Goal: Task Accomplishment & Management: Manage account settings

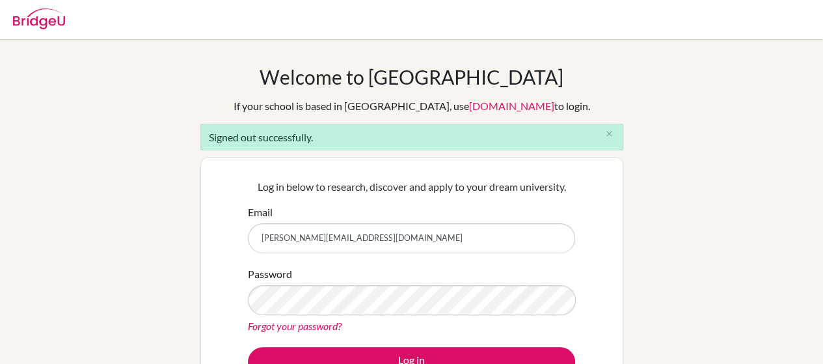
click at [334, 251] on input "mona.sabaa@futureleaders.sch.ae" at bounding box center [411, 238] width 327 height 30
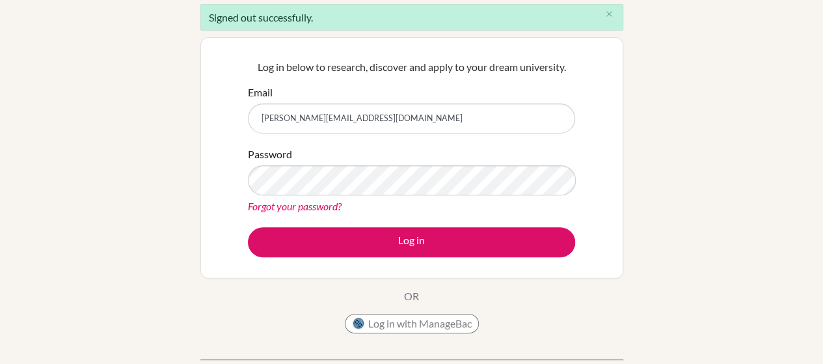
scroll to position [88, 0]
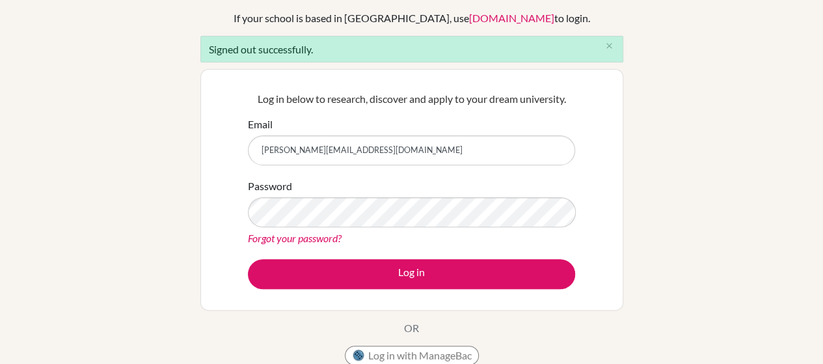
click at [323, 240] on link "Forgot your password?" at bounding box center [295, 238] width 94 height 12
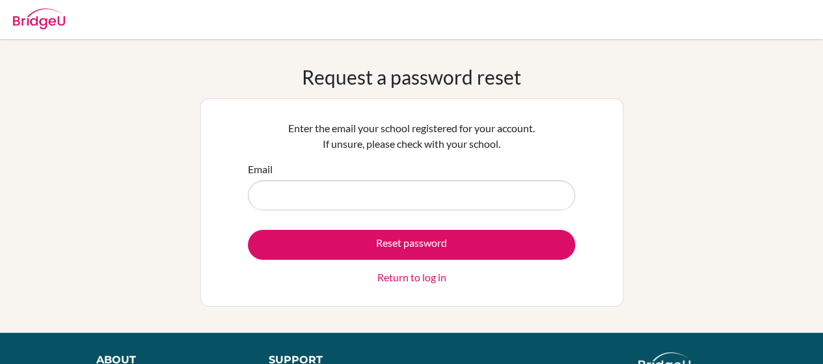
click at [435, 185] on input "Email" at bounding box center [411, 195] width 327 height 30
type input "[PERSON_NAME][EMAIL_ADDRESS][DOMAIN_NAME]"
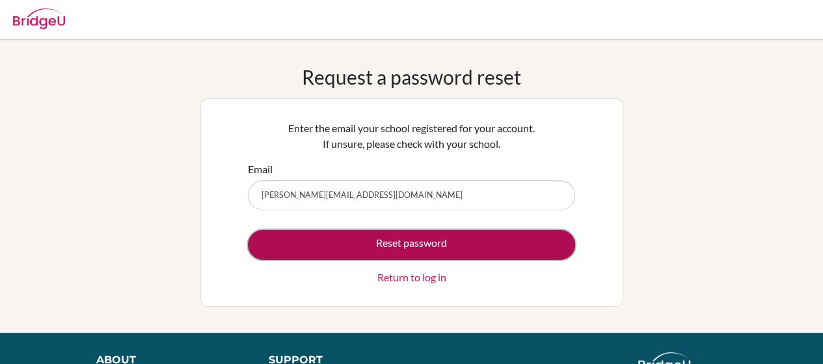
click at [425, 240] on button "Reset password" at bounding box center [411, 245] width 327 height 30
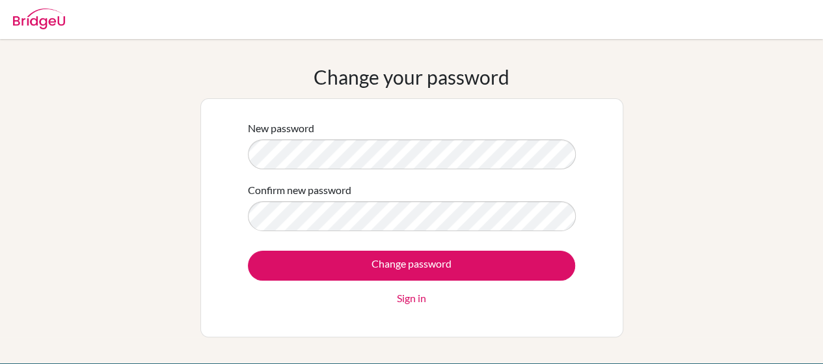
click at [617, 265] on div "New password Confirm new password Change password Sign in" at bounding box center [411, 217] width 423 height 239
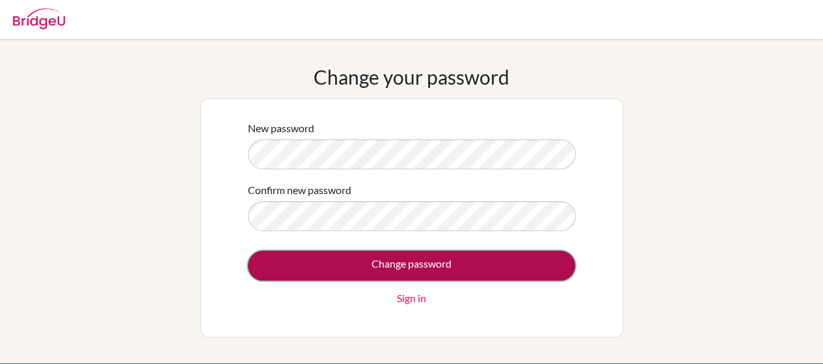
click at [460, 266] on input "Change password" at bounding box center [411, 265] width 327 height 30
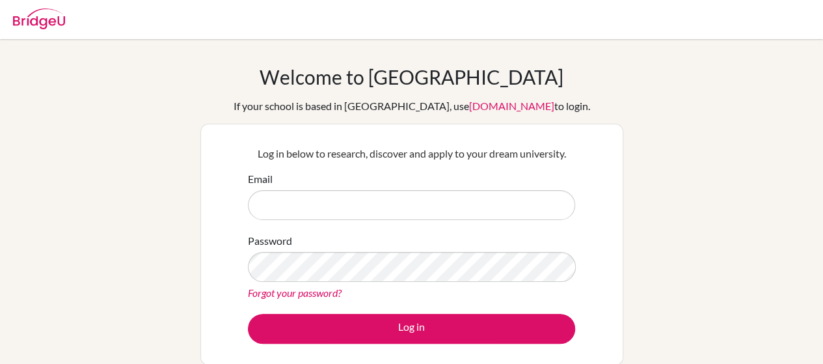
type input "[PERSON_NAME][EMAIL_ADDRESS][DOMAIN_NAME]"
click at [600, 254] on div "Log in below to research, discover and apply to your dream university. Email [P…" at bounding box center [411, 244] width 423 height 241
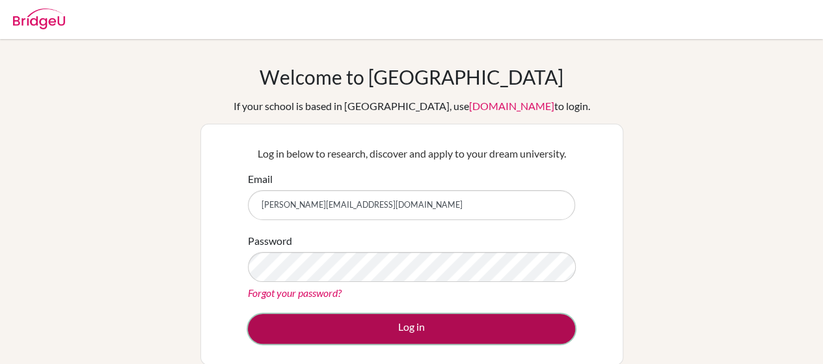
click at [410, 331] on button "Log in" at bounding box center [411, 328] width 327 height 30
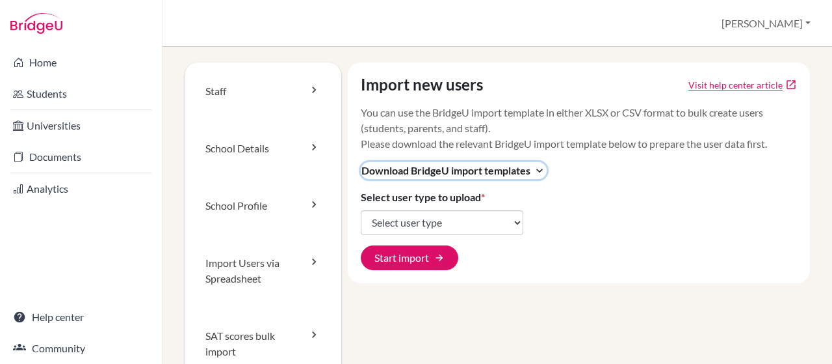
click at [541, 167] on icon "expand_more" at bounding box center [539, 170] width 13 height 13
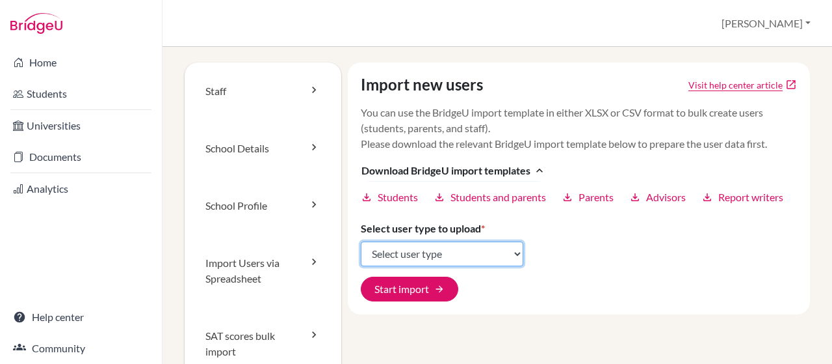
click at [393, 253] on select "Select user type Students Students and parents Parents Advisors Report writers" at bounding box center [442, 253] width 163 height 25
select select "students"
click at [361, 241] on select "Select user type Students Students and parents Parents Advisors Report writers" at bounding box center [442, 253] width 163 height 25
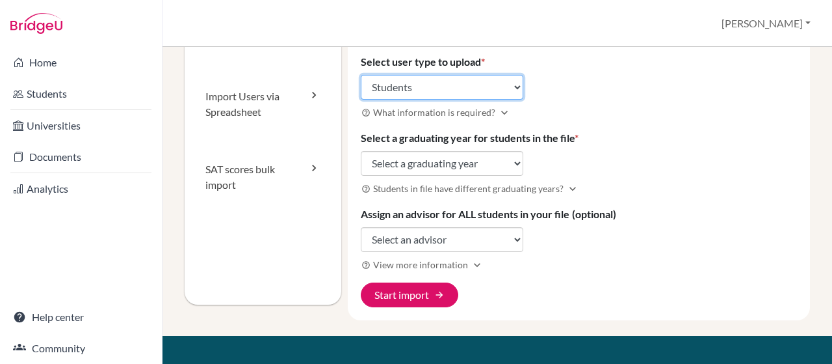
scroll to position [174, 0]
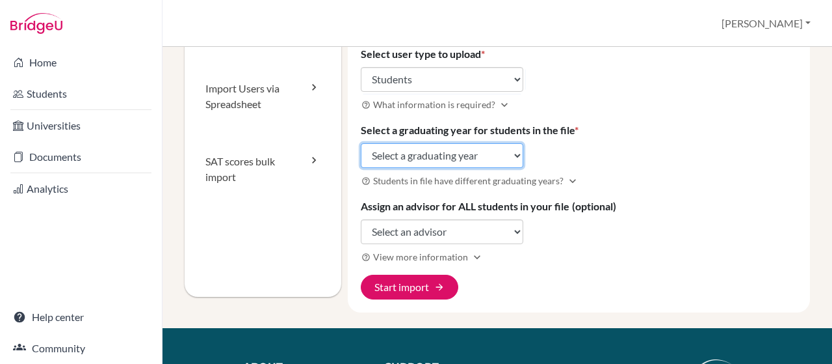
click at [514, 154] on select "Select a graduating year 2024 2025 2026 2027 2028 2029" at bounding box center [442, 155] width 163 height 25
select select "2026"
click at [361, 143] on select "Select a graduating year 2024 2025 2026 2027 2028 2029" at bounding box center [442, 155] width 163 height 25
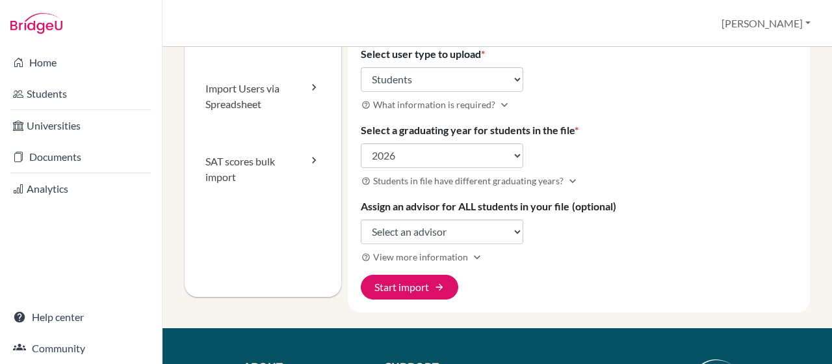
click at [613, 255] on h3 "help_outline View more information expand_more" at bounding box center [579, 256] width 437 height 15
click at [510, 232] on select "Select an advisor Mona Al Sabaa Eman Elshazly" at bounding box center [442, 231] width 163 height 25
click at [662, 226] on div "Import new users Visit help center article open_in_new You can use the BridgeU …" at bounding box center [579, 100] width 463 height 424
drag, startPoint x: 819, startPoint y: 185, endPoint x: 827, endPoint y: 176, distance: 12.0
click at [827, 176] on div "Staff School Details School Profile Import Users via Spreadsheet SAT scores bul…" at bounding box center [498, 205] width 670 height 317
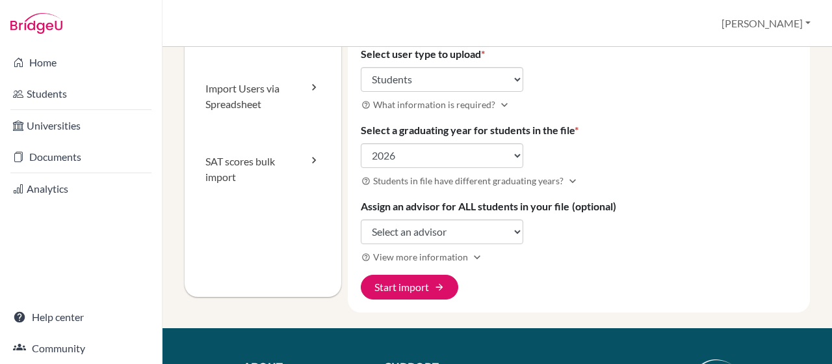
scroll to position [0, 0]
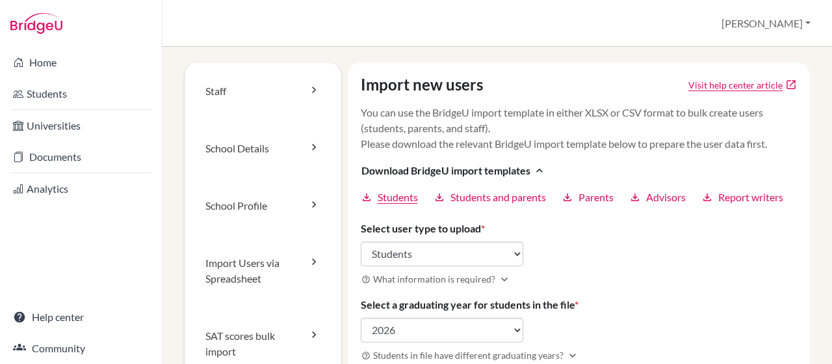
click at [384, 192] on span "Students" at bounding box center [398, 197] width 40 height 16
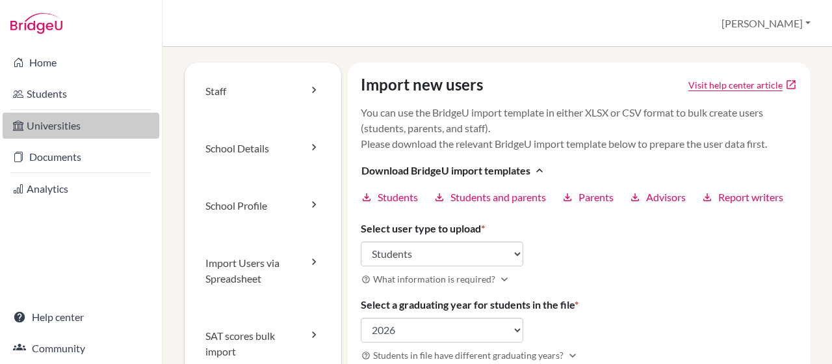
click at [58, 123] on link "Universities" at bounding box center [81, 126] width 157 height 26
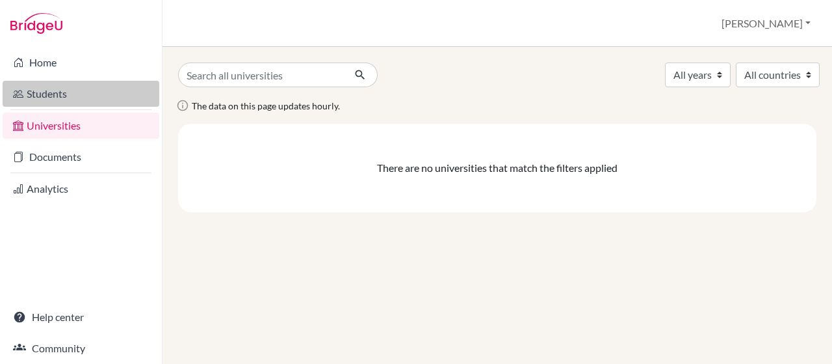
click at [46, 102] on link "Students" at bounding box center [81, 94] width 157 height 26
